Goal: Task Accomplishment & Management: Use online tool/utility

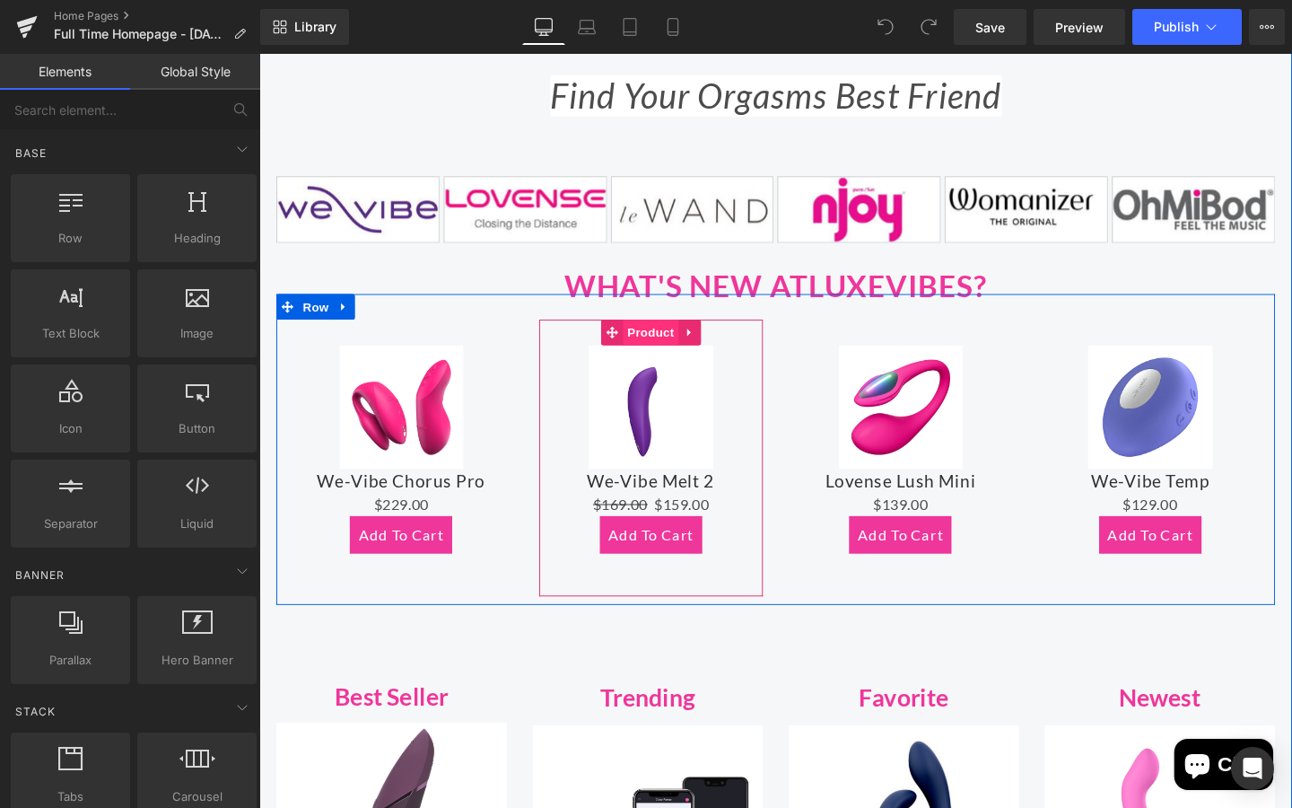
scroll to position [887, 0]
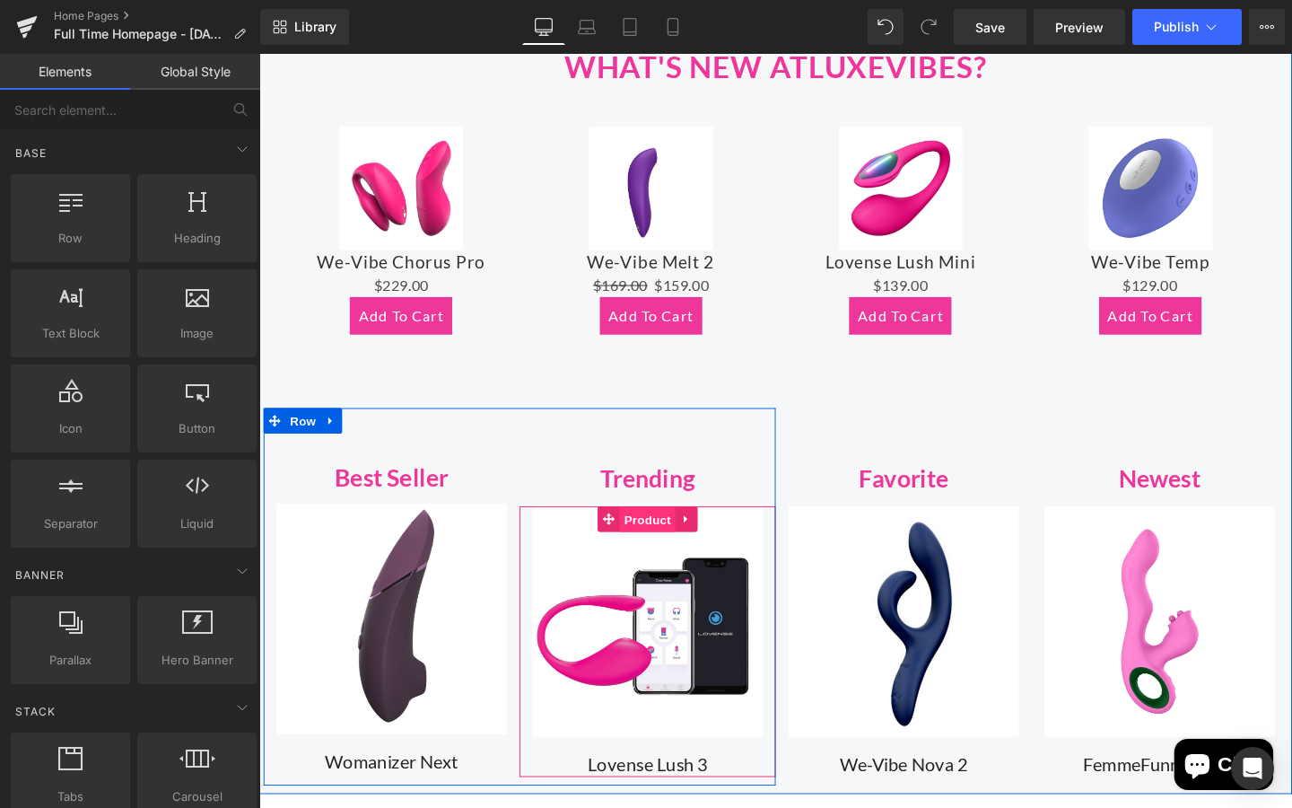
click at [658, 542] on span "Product" at bounding box center [668, 543] width 58 height 27
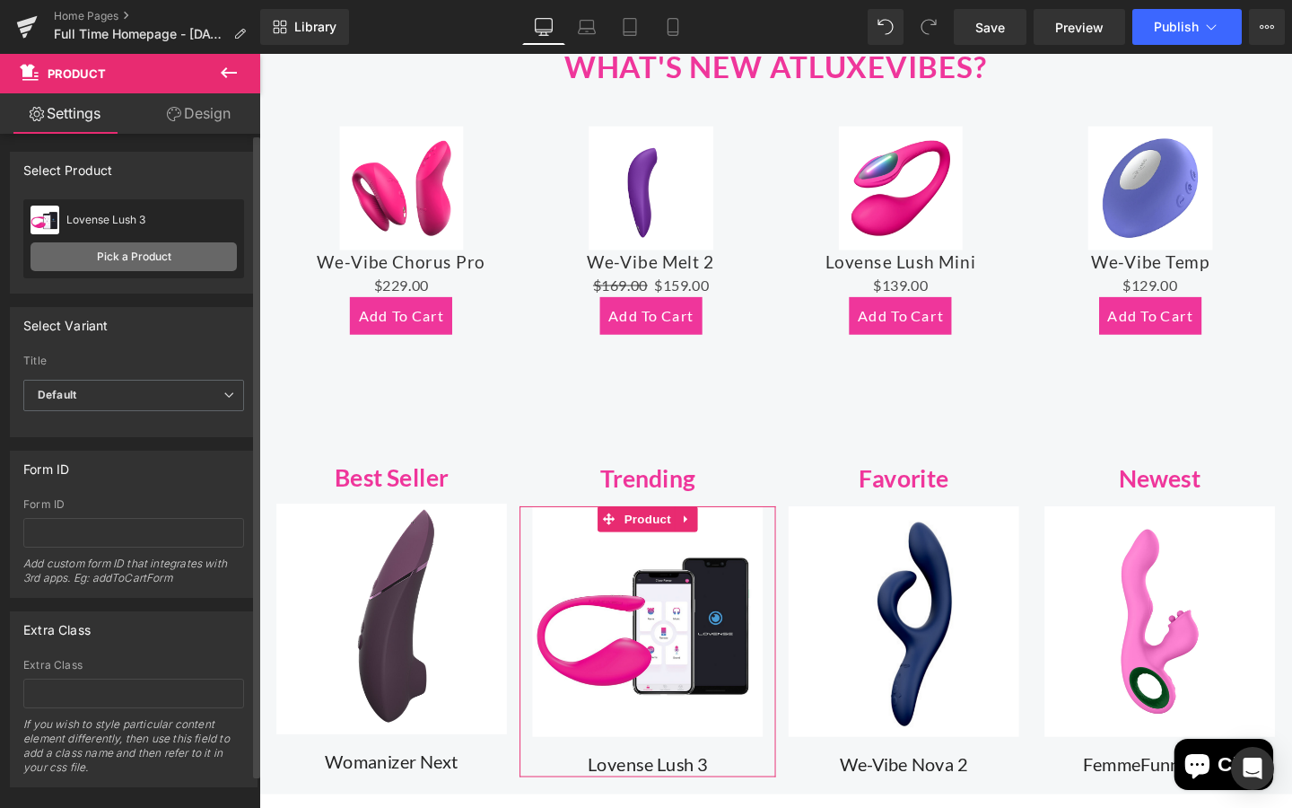
click at [122, 258] on link "Pick a Product" at bounding box center [134, 256] width 206 height 29
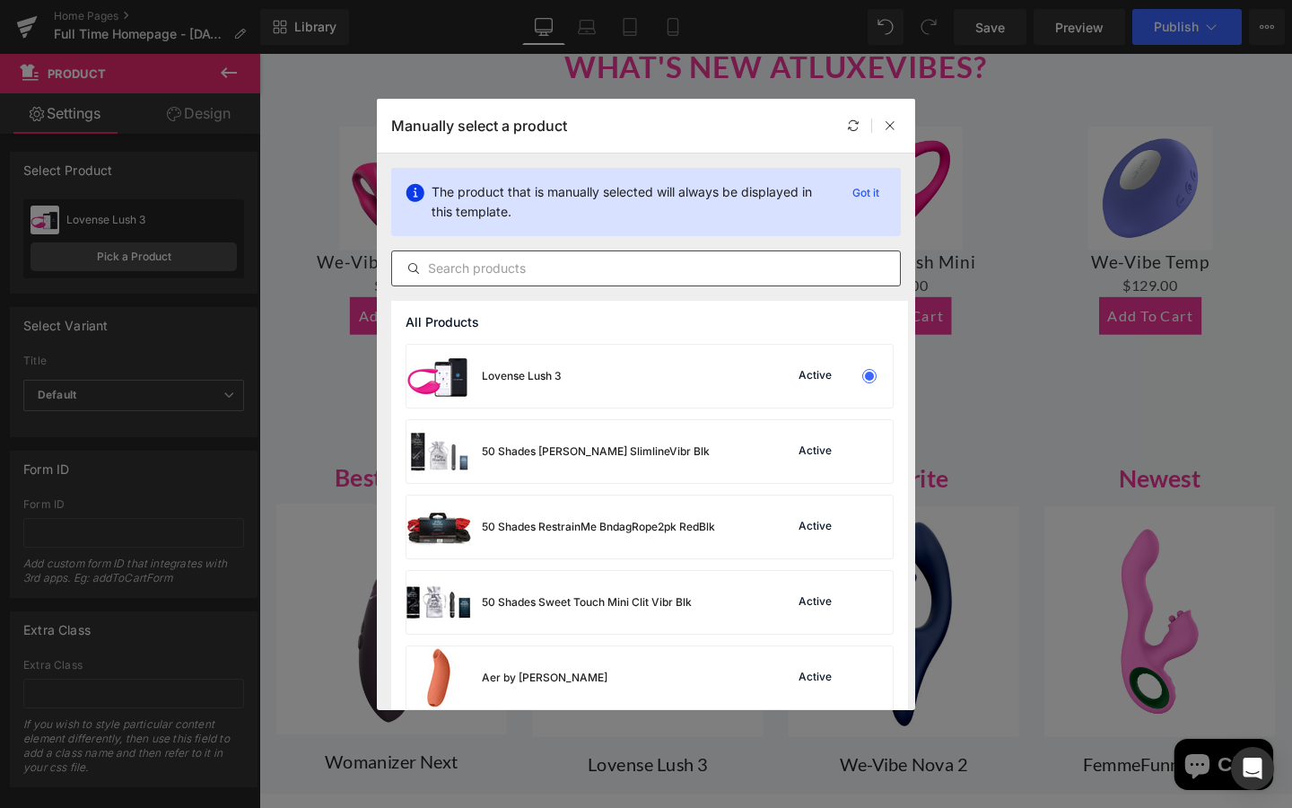
click at [469, 265] on input "text" at bounding box center [646, 269] width 508 height 22
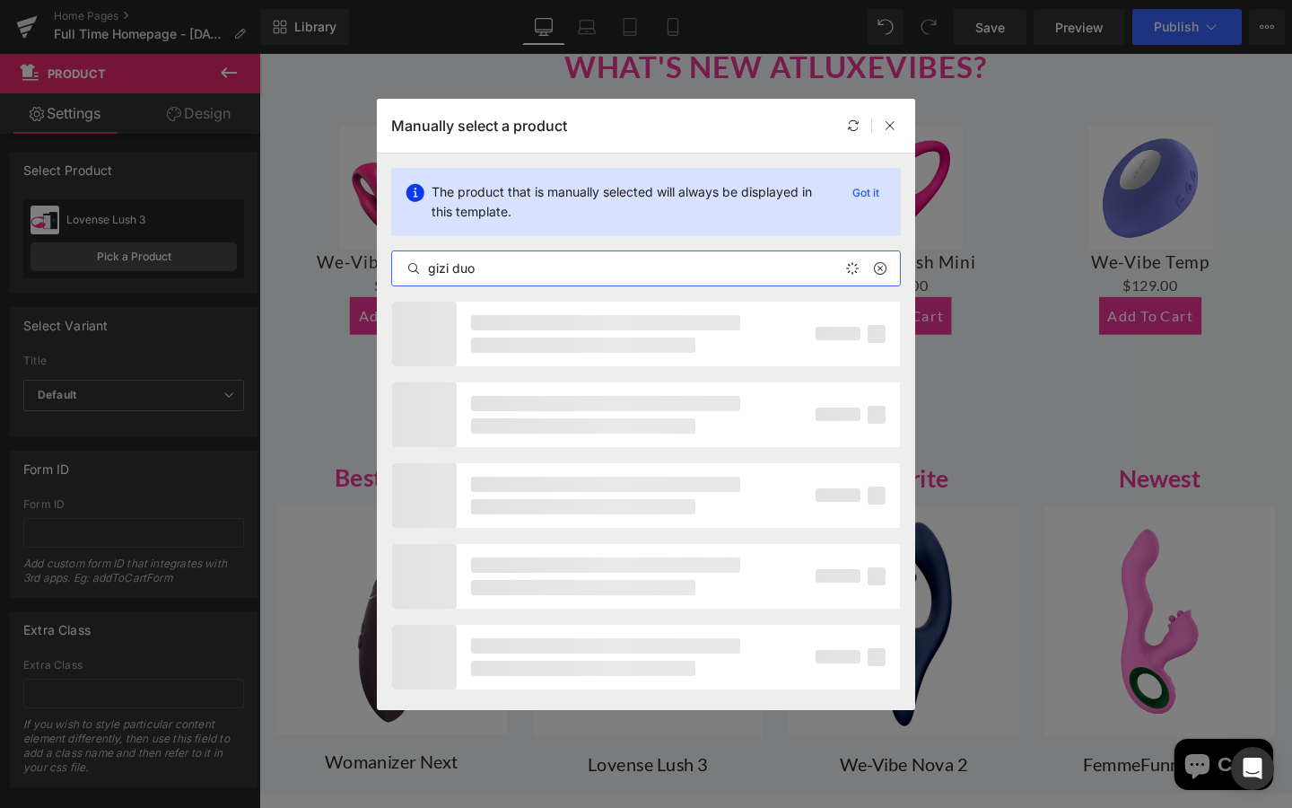
type input "gizi duo"
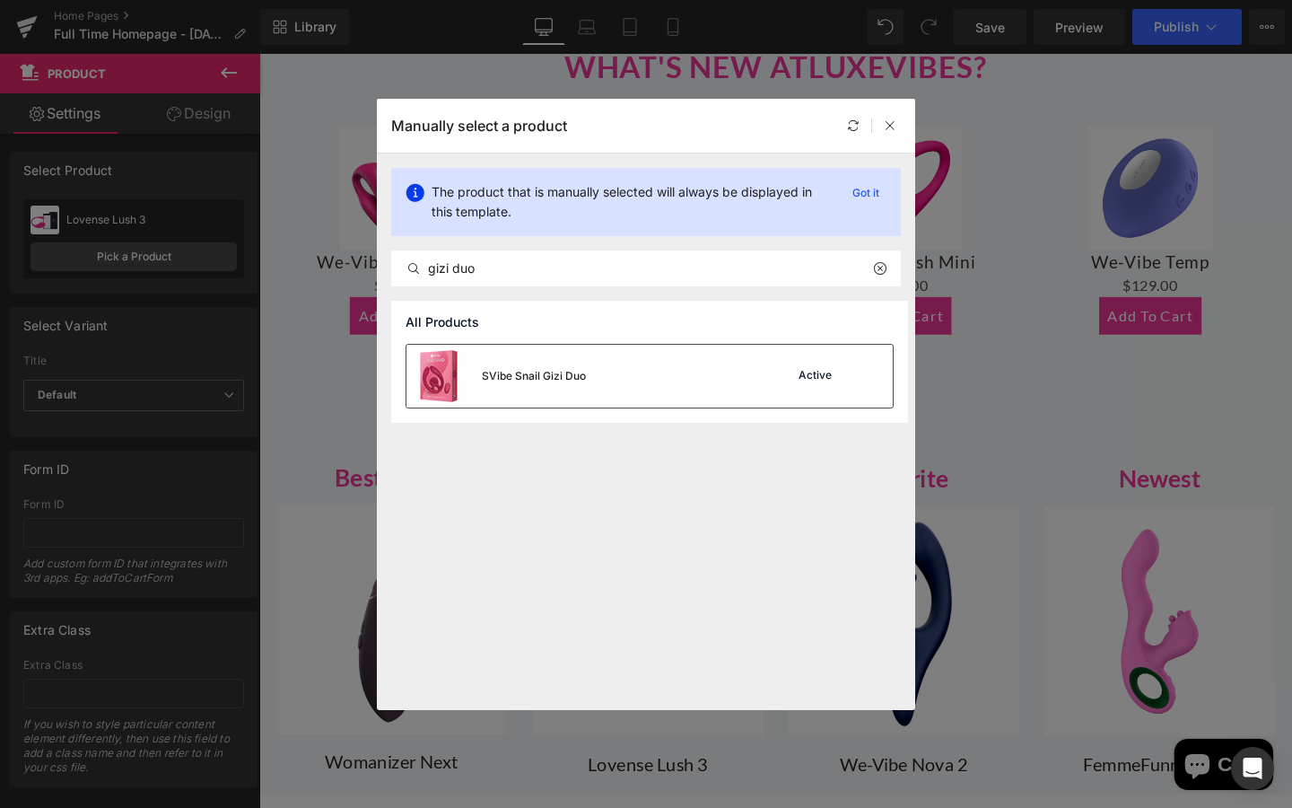
click at [440, 372] on img at bounding box center [438, 376] width 65 height 63
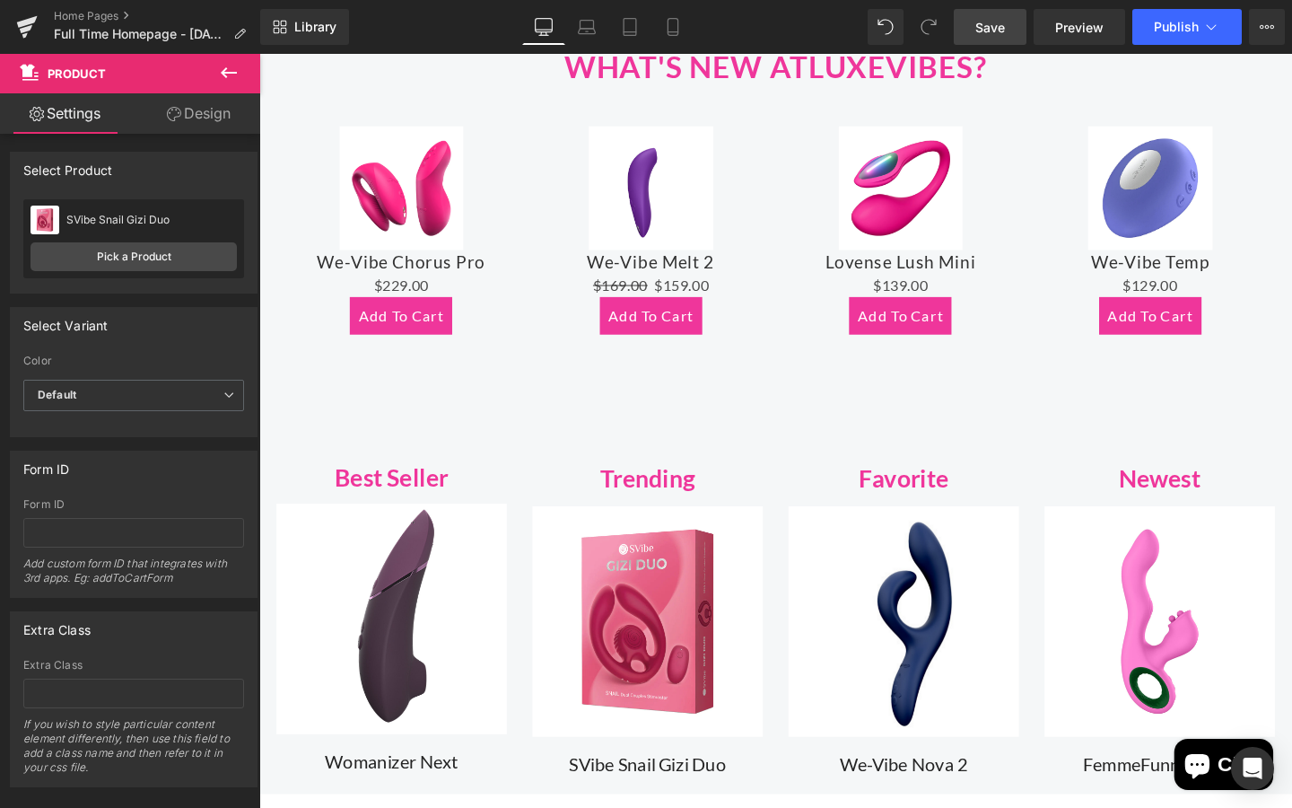
click at [1001, 24] on span "Save" at bounding box center [990, 27] width 30 height 19
click at [1174, 25] on span "Publish" at bounding box center [1176, 27] width 45 height 14
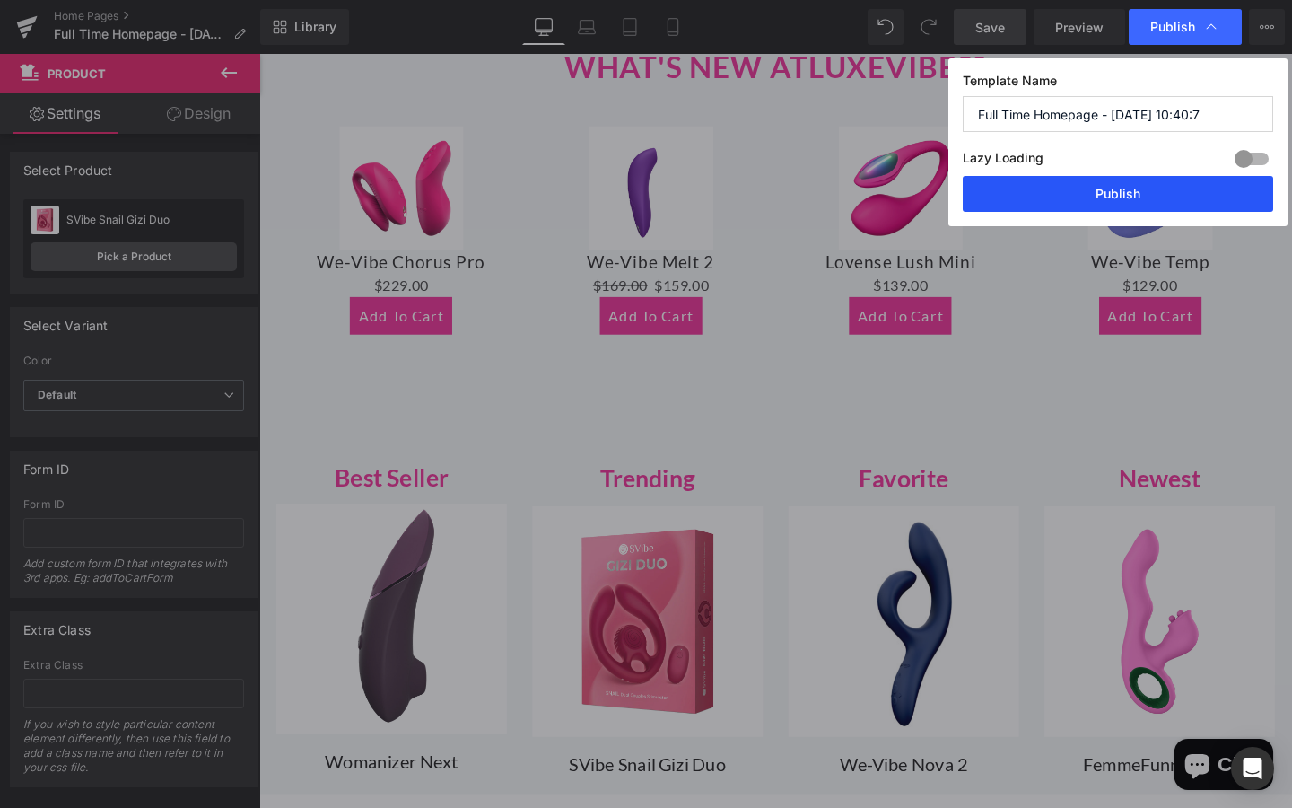
click at [1120, 188] on button "Publish" at bounding box center [1118, 194] width 310 height 36
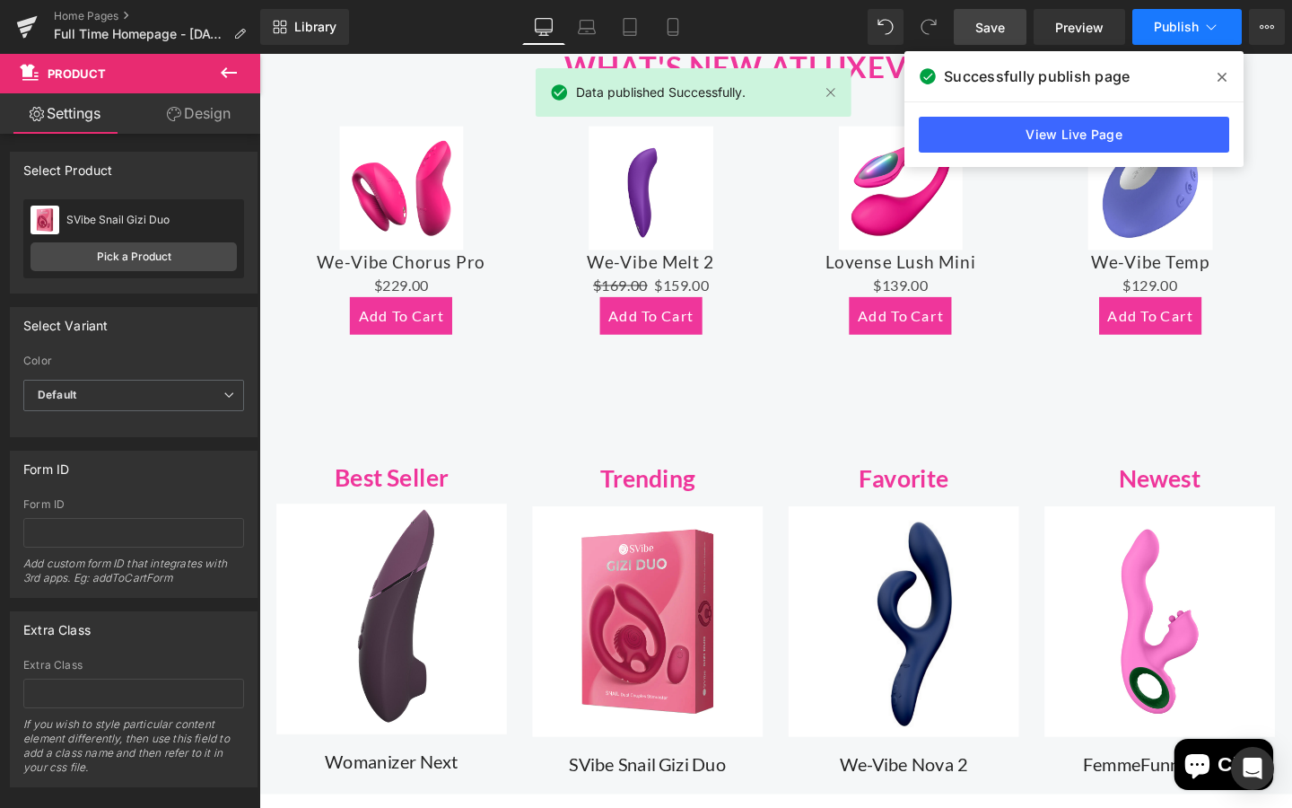
click at [1185, 22] on span "Publish" at bounding box center [1176, 27] width 45 height 14
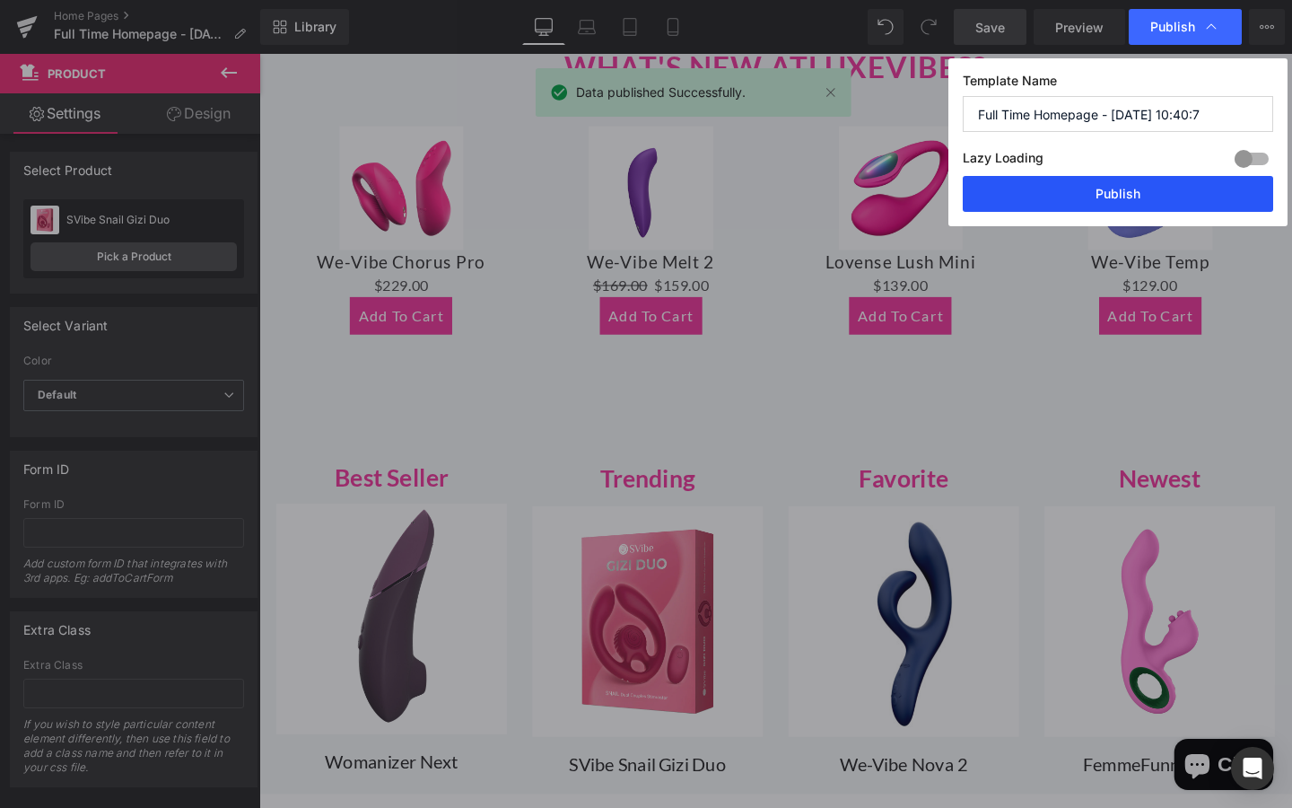
click at [1133, 201] on button "Publish" at bounding box center [1118, 194] width 310 height 36
